Goal: Task Accomplishment & Management: Use online tool/utility

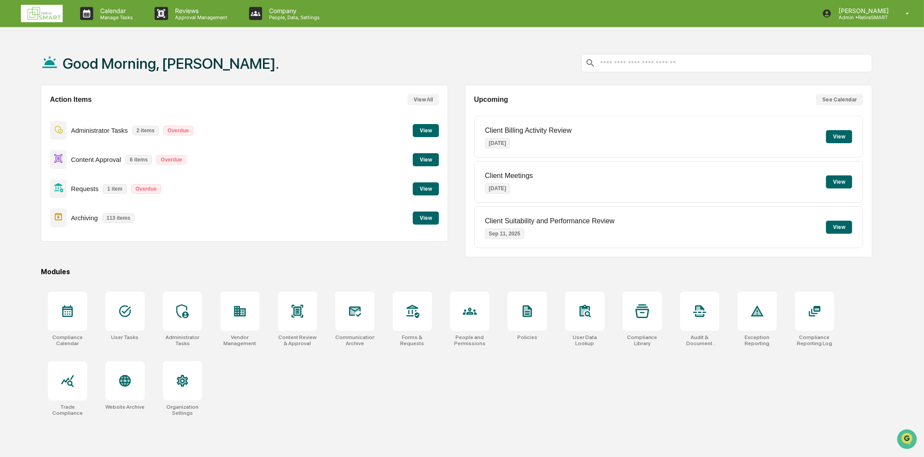
click at [434, 217] on button "View" at bounding box center [426, 218] width 26 height 13
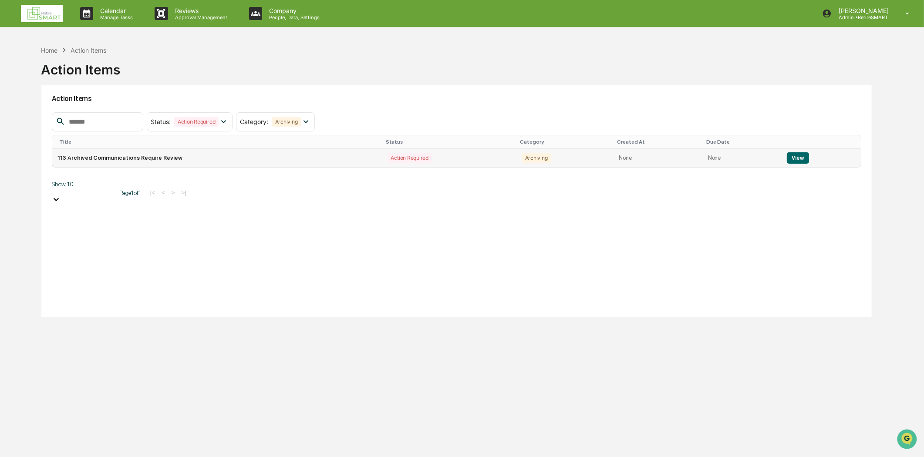
click at [795, 157] on button "View" at bounding box center [798, 157] width 22 height 11
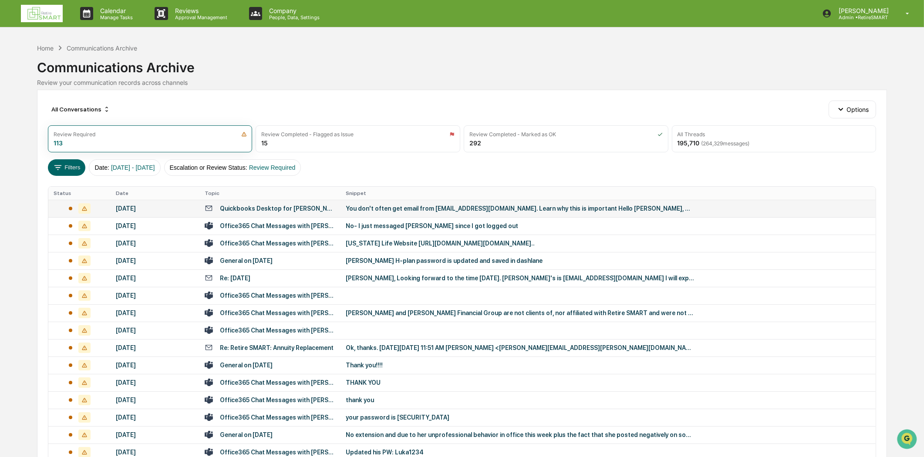
click at [304, 205] on div "Quickbooks Desktop for [PERSON_NAME] Financial Group" at bounding box center [277, 208] width 115 height 7
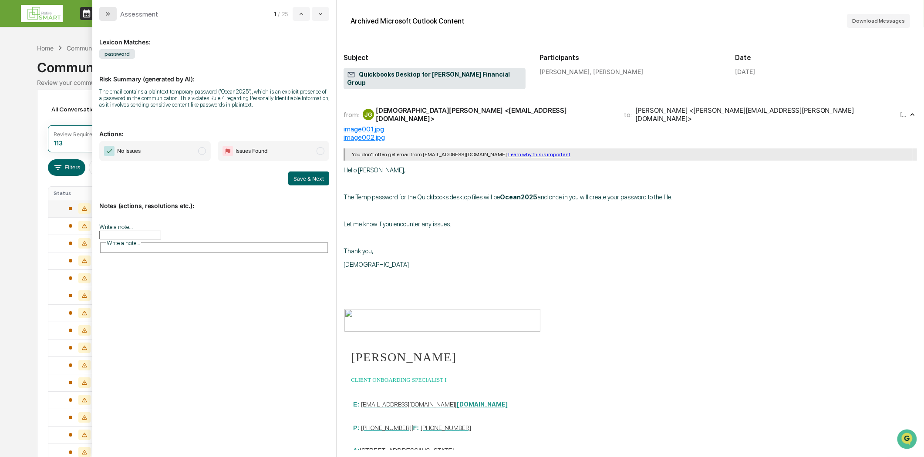
click at [110, 9] on button "modal" at bounding box center [107, 14] width 17 height 14
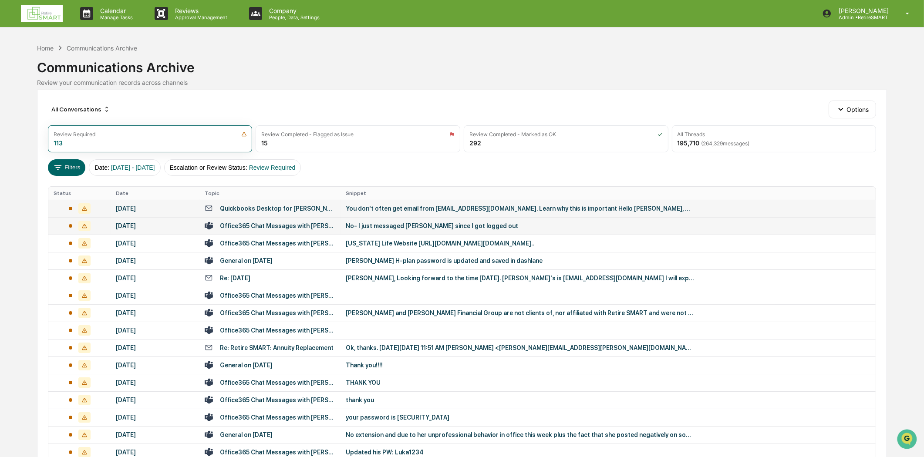
click at [243, 229] on div "Office365 Chat Messages with [PERSON_NAME], [PERSON_NAME], [PERSON_NAME], [PERS…" at bounding box center [270, 226] width 131 height 8
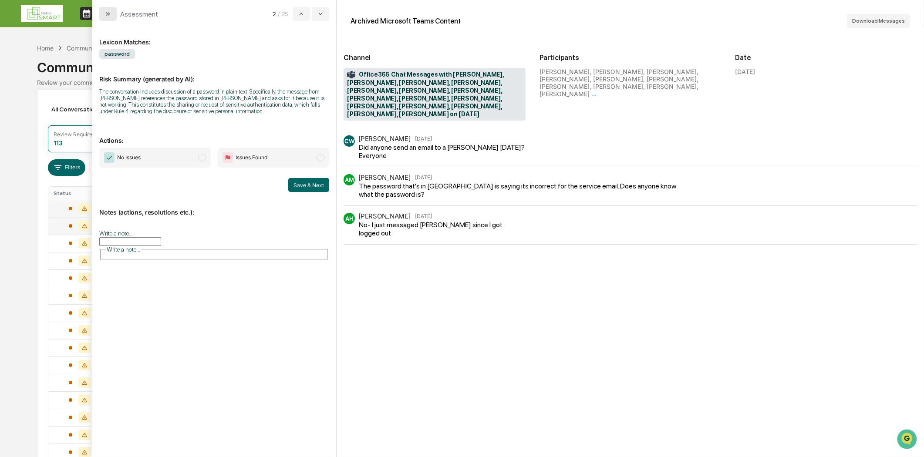
click at [99, 7] on div "Assessment 2 / 25" at bounding box center [214, 10] width 244 height 21
click at [108, 16] on icon "modal" at bounding box center [107, 13] width 7 height 7
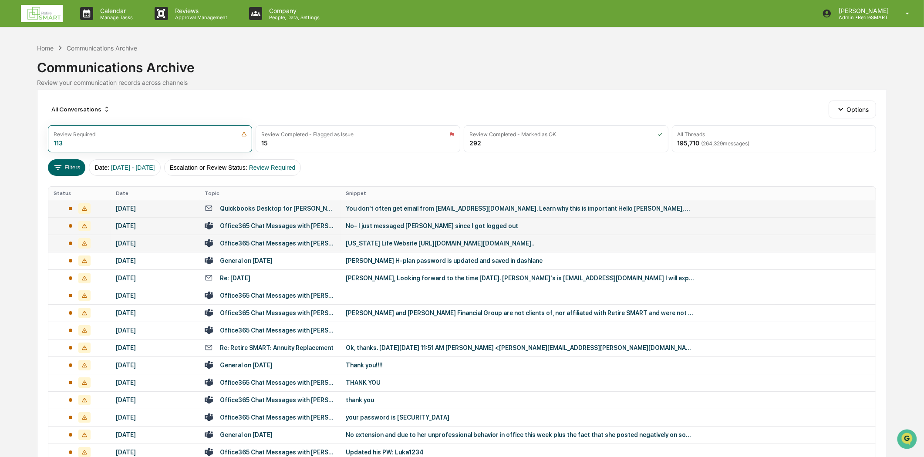
click at [296, 244] on div "Office365 Chat Messages with [PERSON_NAME], [PERSON_NAME] on [DATE]" at bounding box center [277, 243] width 115 height 7
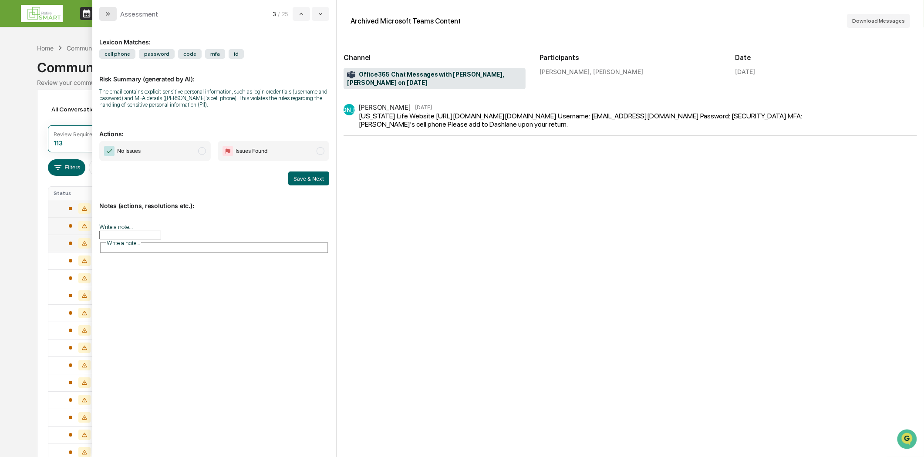
click at [102, 17] on button "modal" at bounding box center [107, 14] width 17 height 14
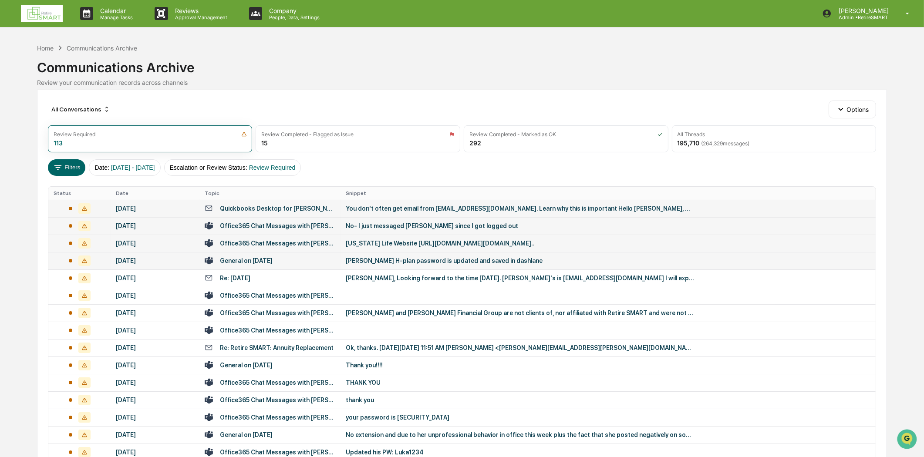
click at [245, 259] on div "General on [DATE]" at bounding box center [246, 260] width 53 height 7
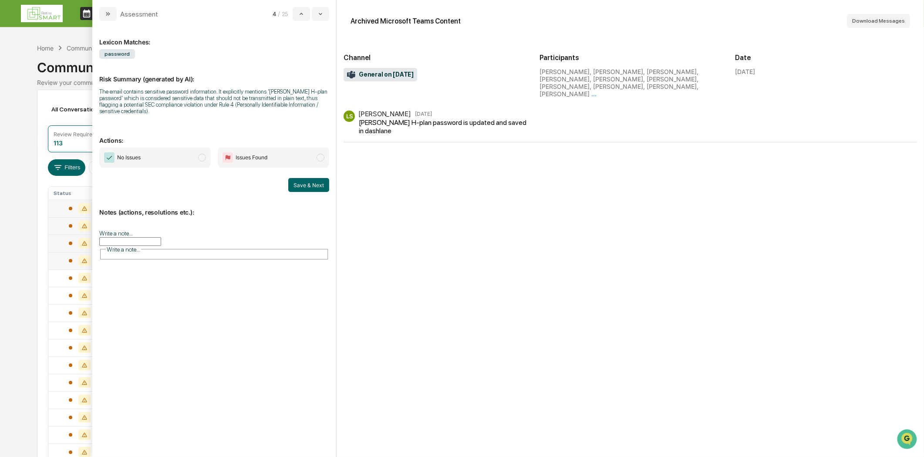
click at [155, 237] on input "Write a note..." at bounding box center [130, 241] width 62 height 9
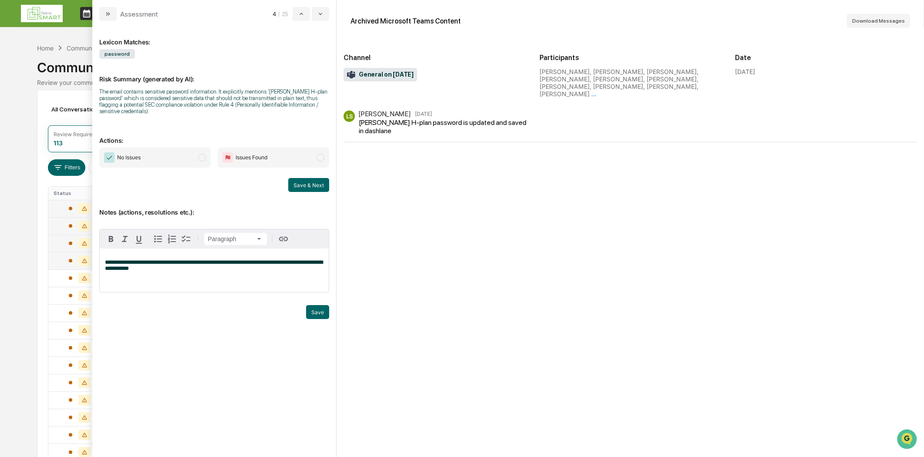
click at [160, 271] on p "**********" at bounding box center [214, 265] width 218 height 12
click at [314, 310] on button "Save" at bounding box center [317, 312] width 23 height 14
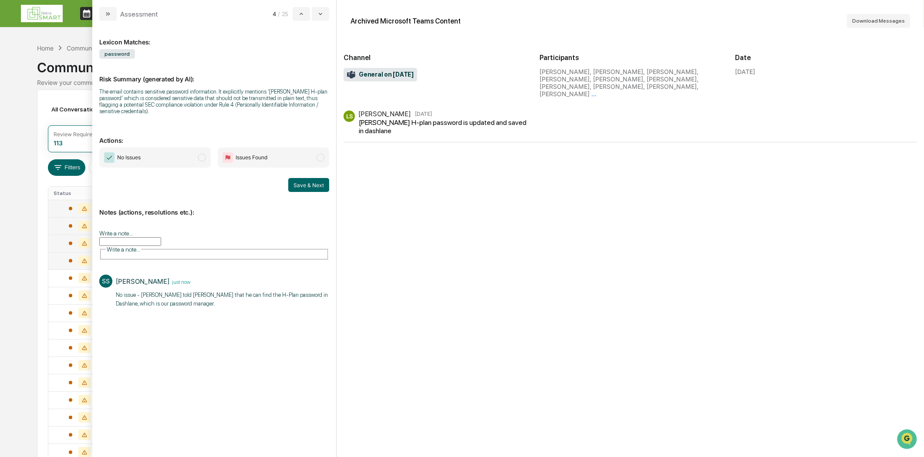
click at [206, 155] on span "No Issues" at bounding box center [154, 158] width 111 height 20
click at [306, 184] on button "Save & Next" at bounding box center [308, 185] width 41 height 14
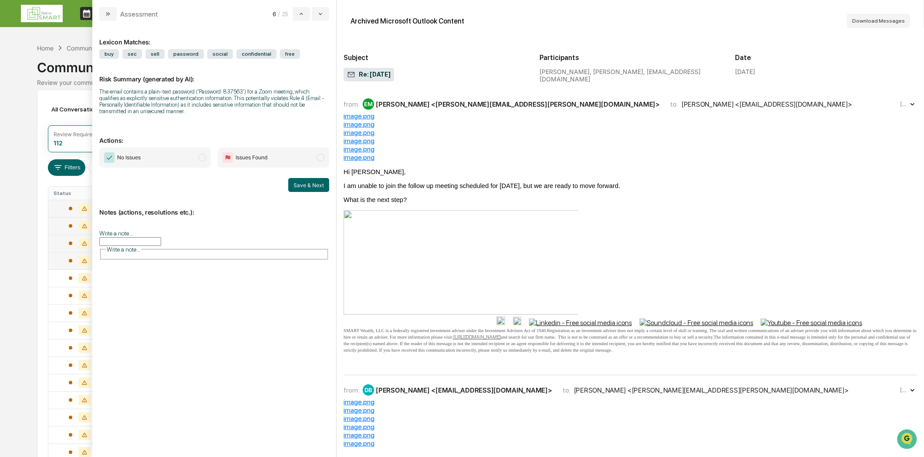
click at [435, 101] on div "[PERSON_NAME] <[PERSON_NAME][EMAIL_ADDRESS][PERSON_NAME][DOMAIN_NAME]>" at bounding box center [518, 104] width 284 height 8
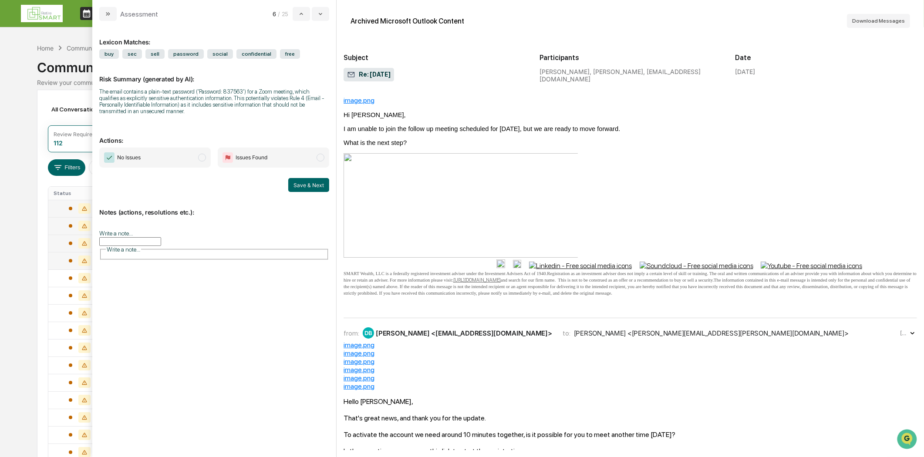
scroll to position [193, 0]
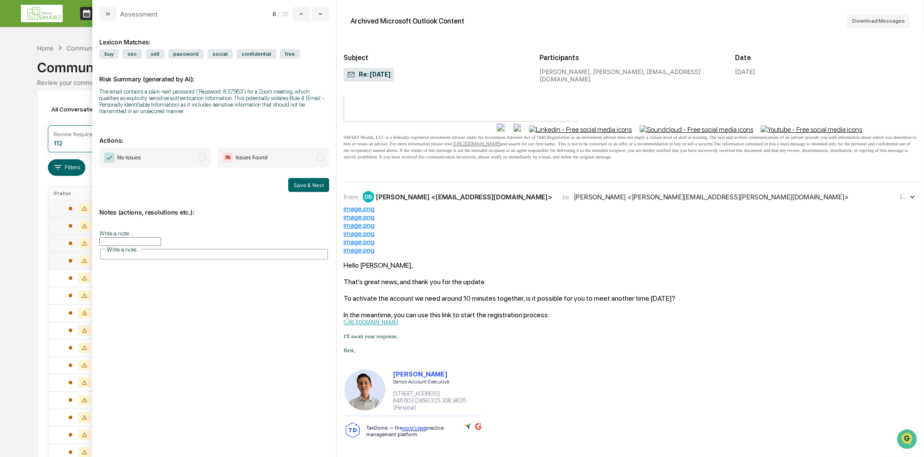
click at [703, 202] on div "from: DB [PERSON_NAME] <[EMAIL_ADDRESS][DOMAIN_NAME]> to: [PERSON_NAME] <[PERSO…" at bounding box center [620, 196] width 555 height 11
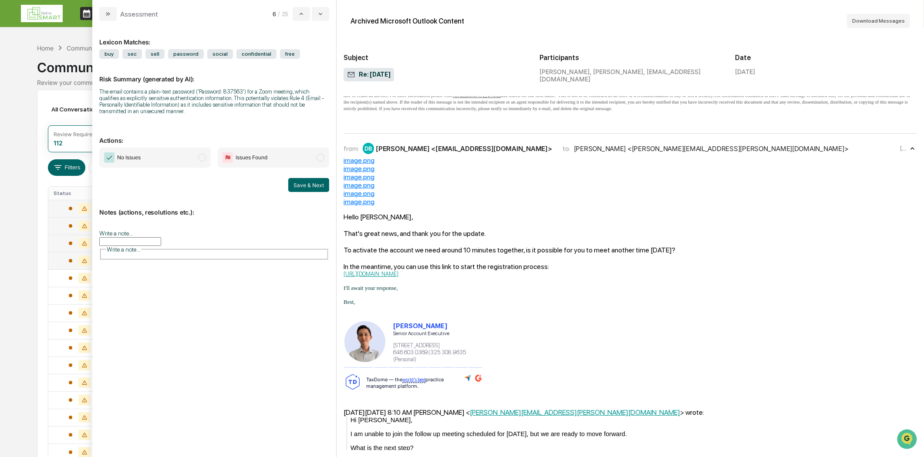
scroll to position [484, 0]
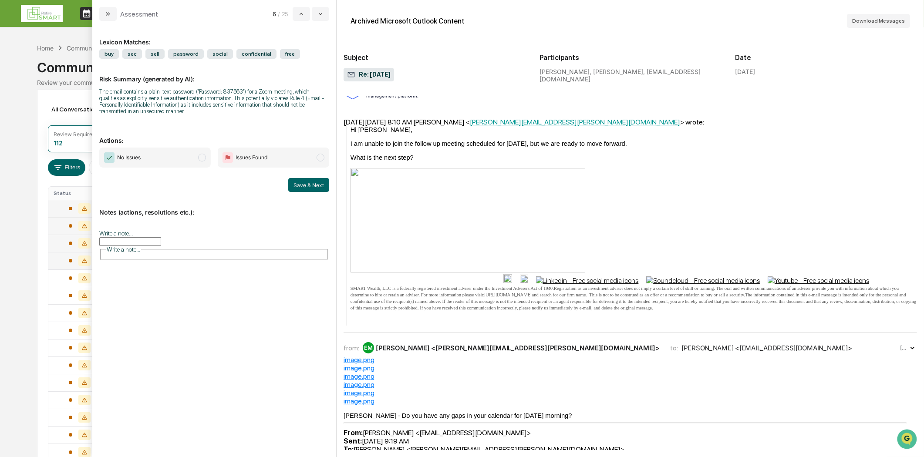
click at [487, 352] on div "[PERSON_NAME] <[PERSON_NAME][EMAIL_ADDRESS][PERSON_NAME][DOMAIN_NAME]>" at bounding box center [518, 348] width 284 height 8
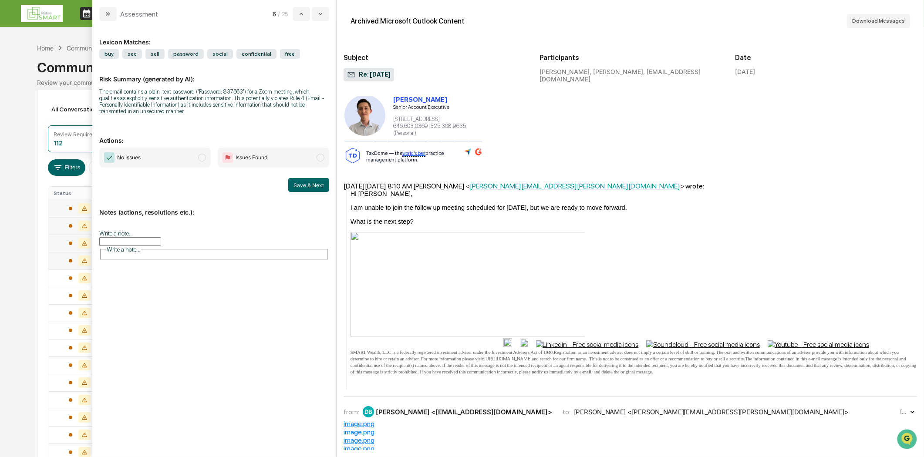
scroll to position [1306, 0]
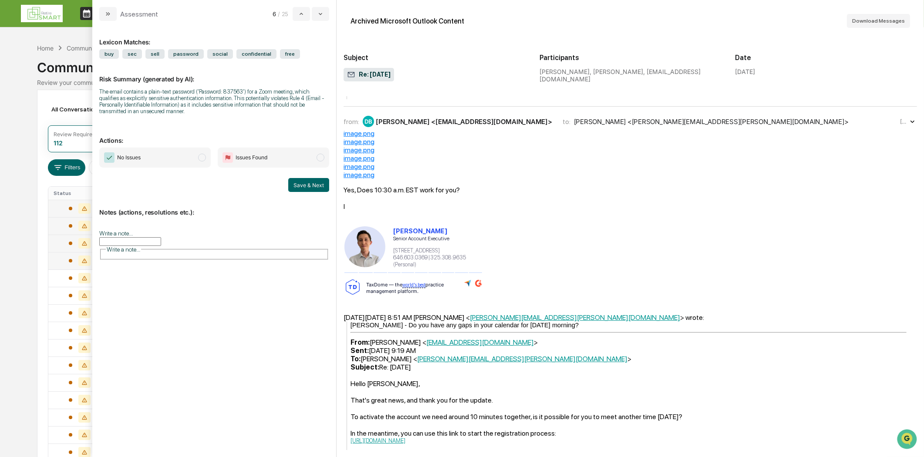
click at [469, 129] on div "from: DB [PERSON_NAME] <[EMAIL_ADDRESS][DOMAIN_NAME]> to: [PERSON_NAME] <[PERSO…" at bounding box center [629, 122] width 573 height 16
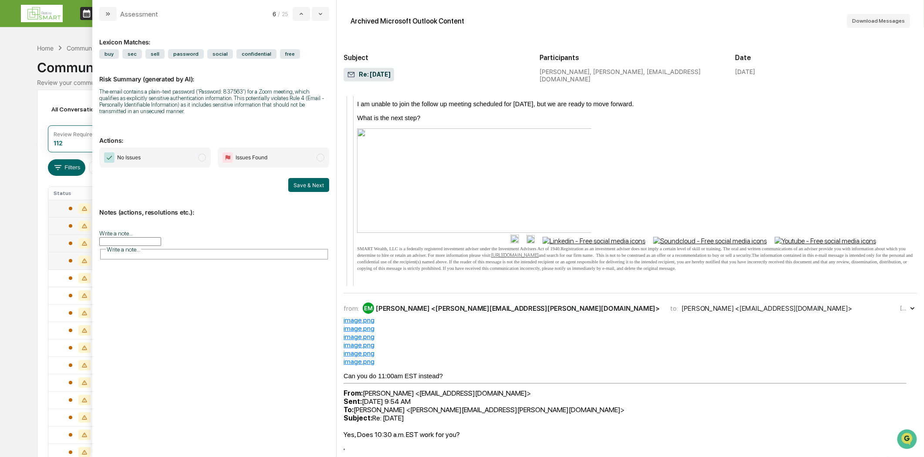
scroll to position [1934, 0]
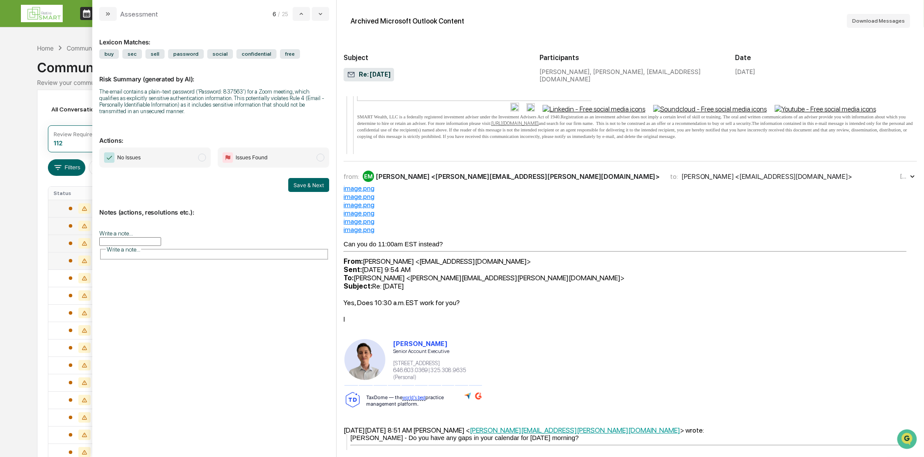
click at [464, 181] on div "[PERSON_NAME] <[PERSON_NAME][EMAIL_ADDRESS][PERSON_NAME][DOMAIN_NAME]>" at bounding box center [518, 176] width 284 height 8
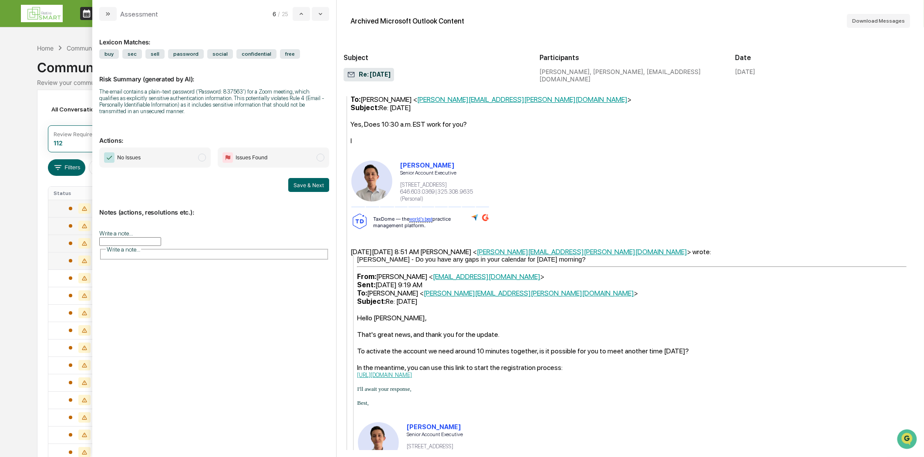
scroll to position [2756, 0]
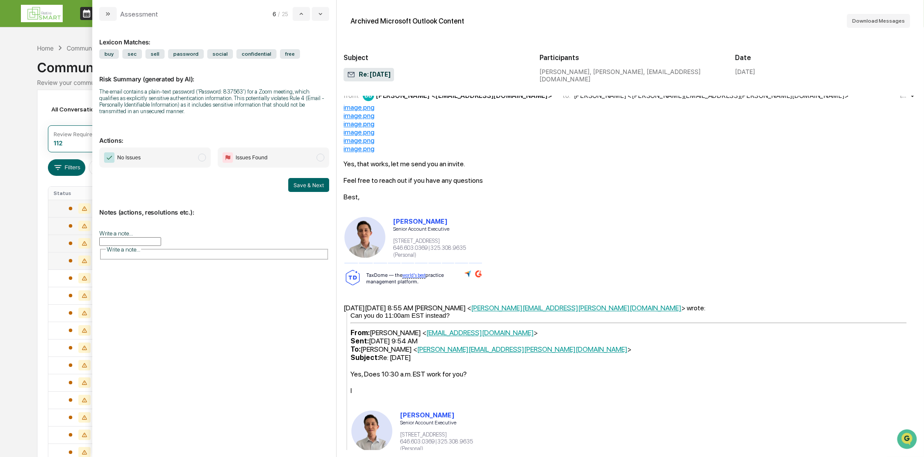
click at [111, 240] on input "Write a note..." at bounding box center [130, 241] width 62 height 9
paste div "modal"
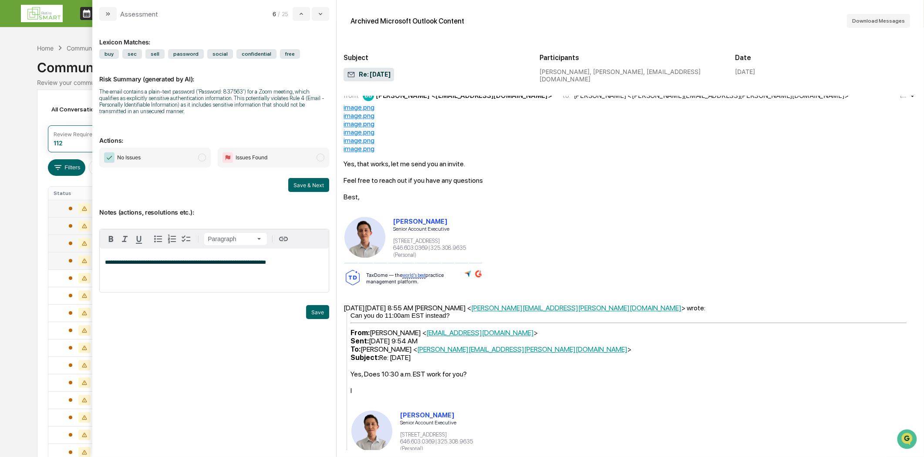
click at [278, 265] on p "**********" at bounding box center [214, 262] width 218 height 6
click at [201, 155] on span "modal" at bounding box center [202, 158] width 8 height 8
drag, startPoint x: 293, startPoint y: 287, endPoint x: 163, endPoint y: 277, distance: 131.0
click at [293, 286] on div "**********" at bounding box center [214, 271] width 229 height 44
drag, startPoint x: 123, startPoint y: 282, endPoint x: 85, endPoint y: 260, distance: 43.3
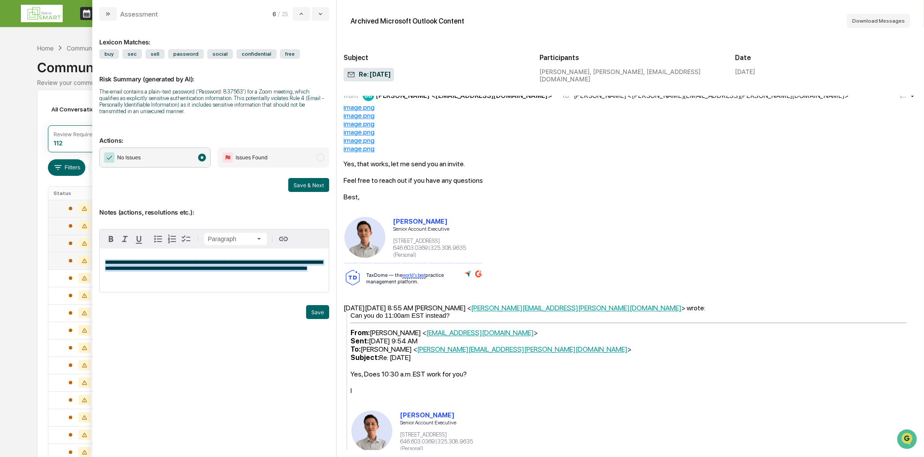
click at [85, 260] on body "Calendar Manage Tasks Reviews Approval Management Company People, Data, Setting…" at bounding box center [462, 346] width 924 height 692
click at [318, 312] on button "Save" at bounding box center [317, 312] width 23 height 14
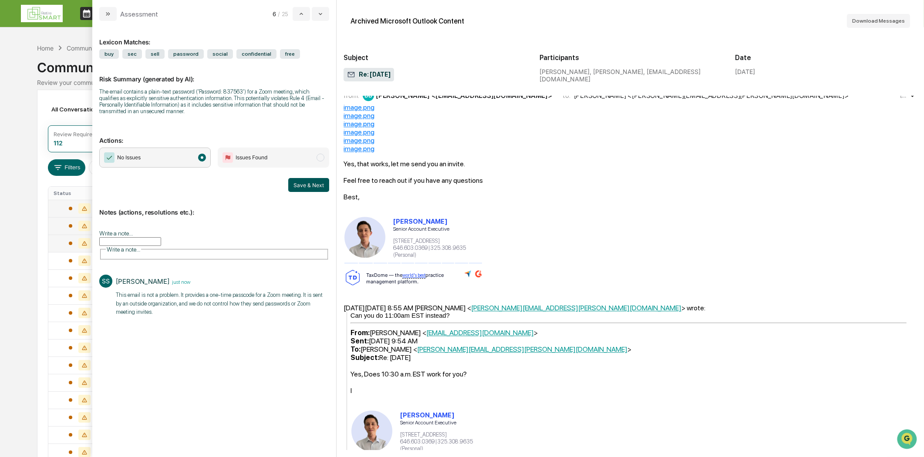
click at [316, 184] on button "Save & Next" at bounding box center [308, 185] width 41 height 14
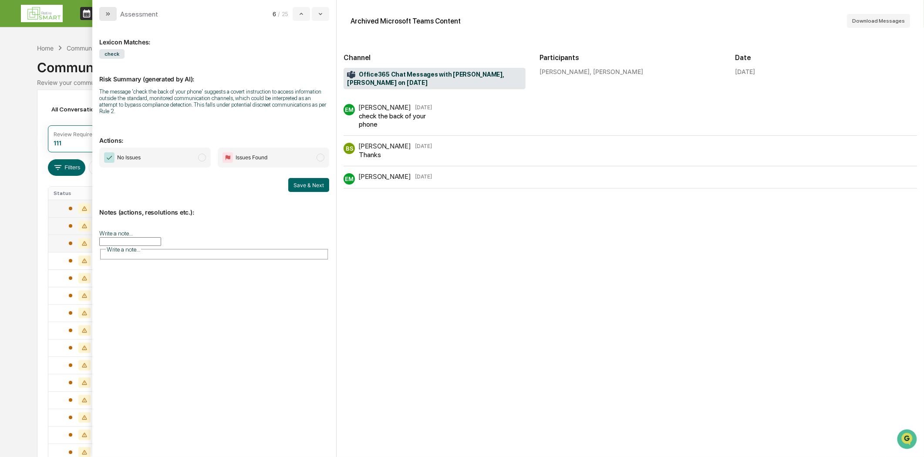
click at [108, 15] on icon "modal" at bounding box center [107, 13] width 7 height 7
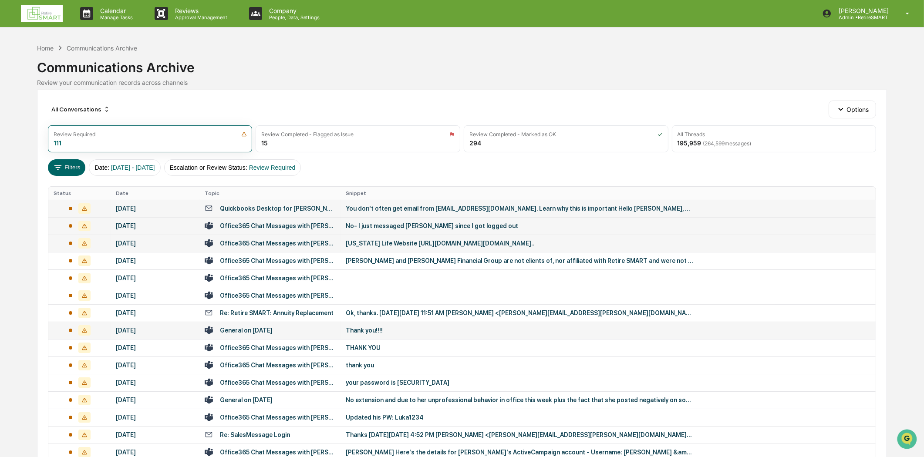
click at [272, 330] on div "General on [DATE]" at bounding box center [246, 330] width 53 height 7
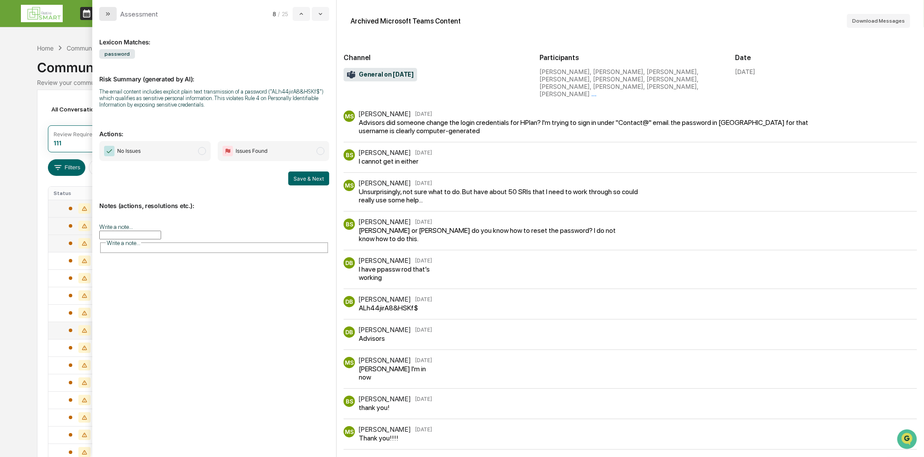
click at [106, 10] on button "modal" at bounding box center [107, 14] width 17 height 14
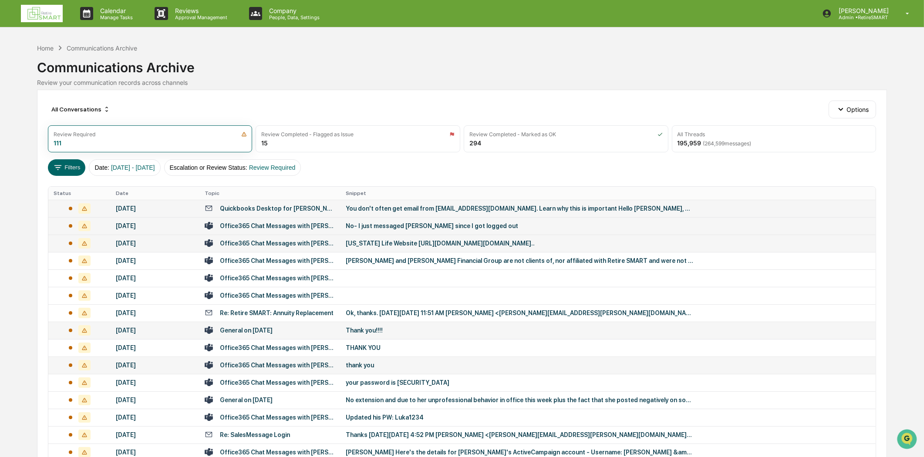
click at [255, 361] on div "Office365 Chat Messages with [PERSON_NAME], [PERSON_NAME] on [DATE]" at bounding box center [270, 365] width 131 height 8
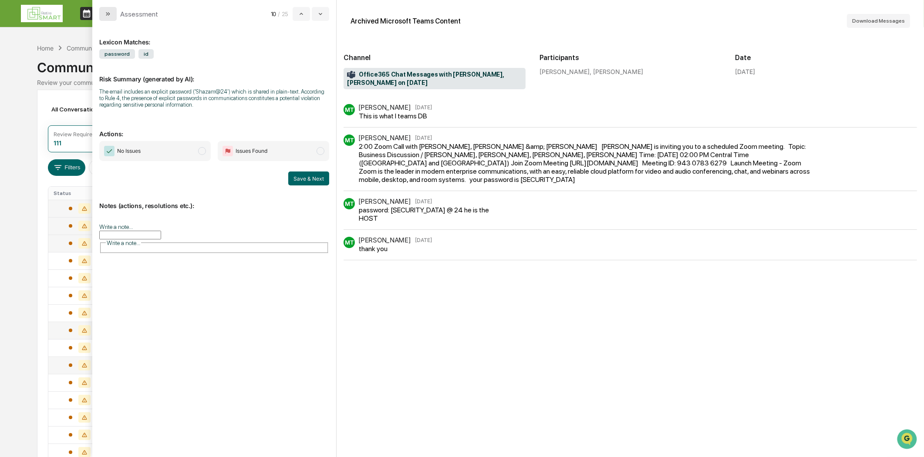
click at [106, 18] on button "modal" at bounding box center [107, 14] width 17 height 14
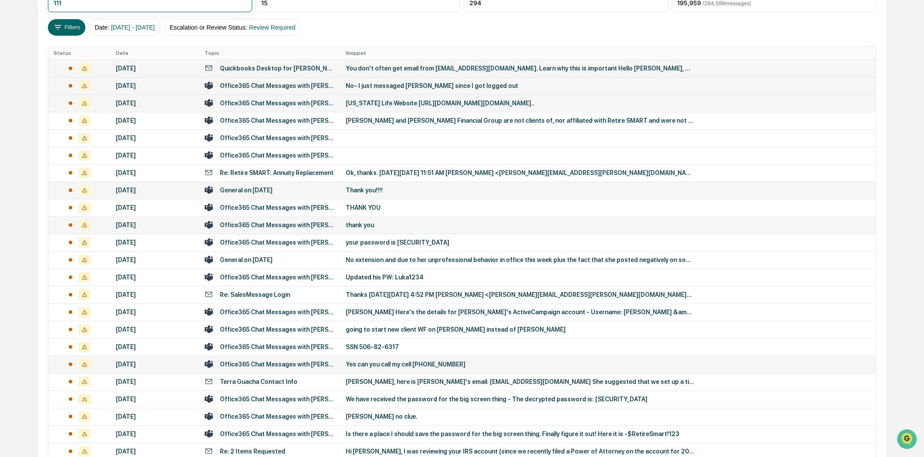
scroll to position [145, 0]
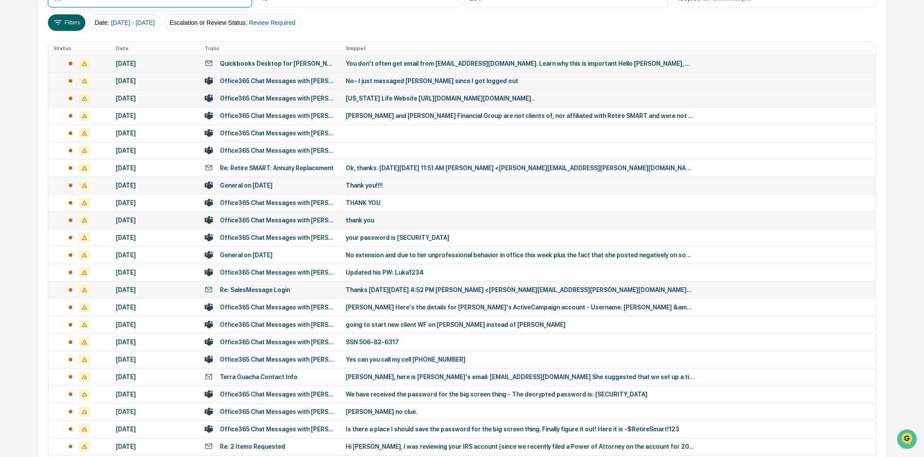
click at [266, 290] on div "Re: SalesMessage Login" at bounding box center [255, 289] width 70 height 7
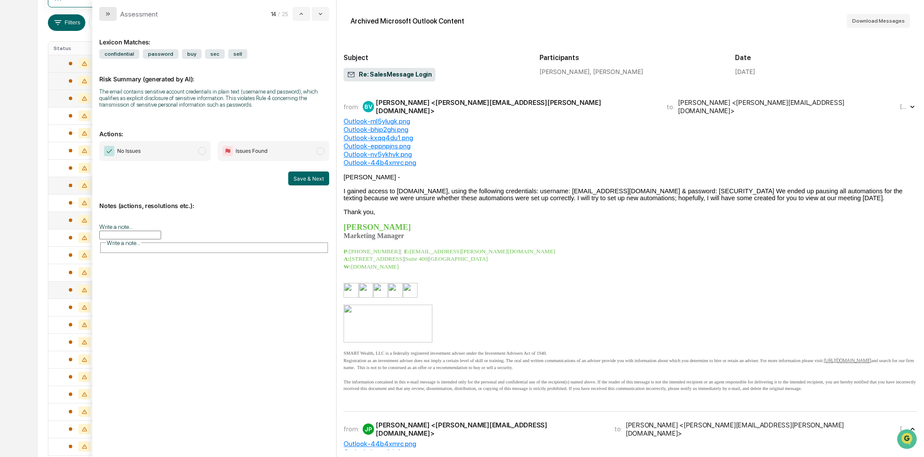
click at [108, 11] on icon "modal" at bounding box center [107, 13] width 7 height 7
